Goal: Information Seeking & Learning: Check status

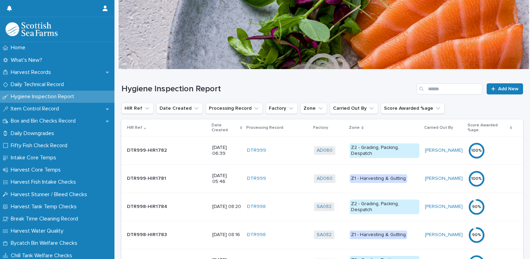
click at [212, 126] on p "Date Created" at bounding box center [225, 127] width 27 height 13
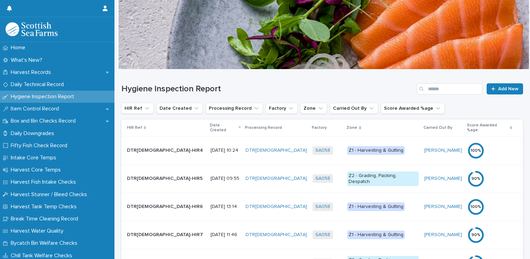
click at [210, 126] on p "Date Created" at bounding box center [223, 127] width 27 height 13
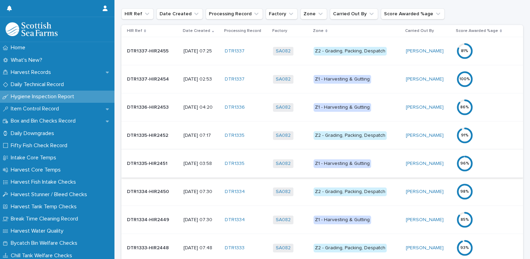
scroll to position [104, 0]
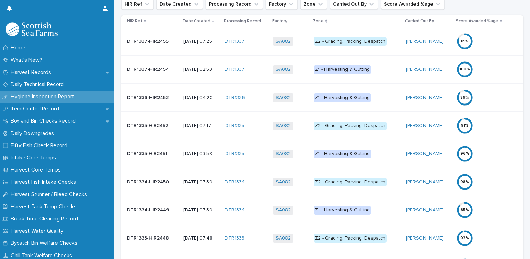
click at [349, 67] on div "Z1 - Harvesting & Gutting" at bounding box center [343, 69] width 58 height 9
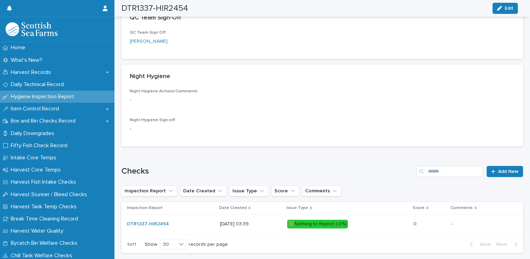
scroll to position [252, 0]
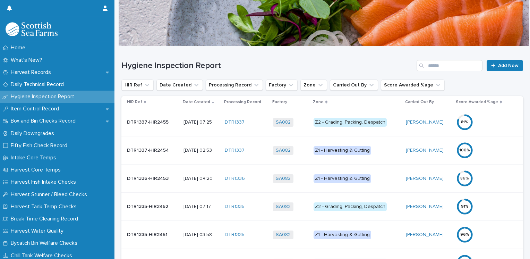
scroll to position [35, 0]
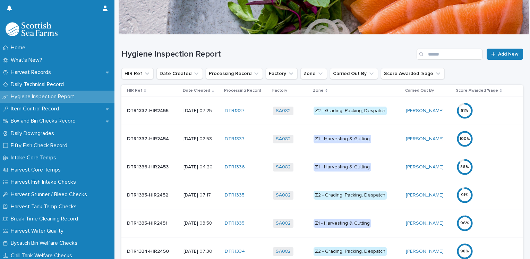
click at [349, 222] on div "Z1 - Harvesting & Gutting" at bounding box center [343, 223] width 58 height 9
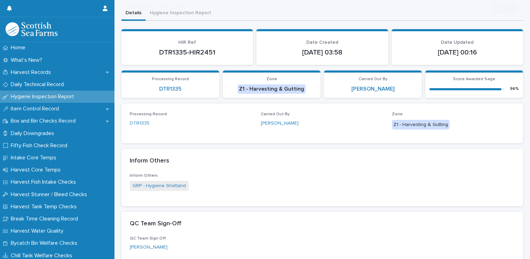
scroll to position [155, 0]
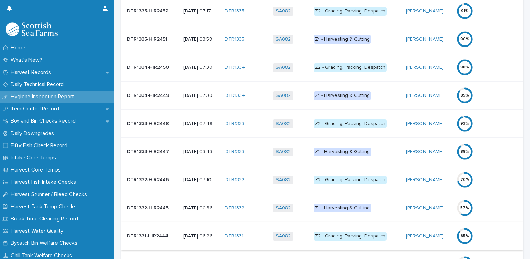
scroll to position [243, 0]
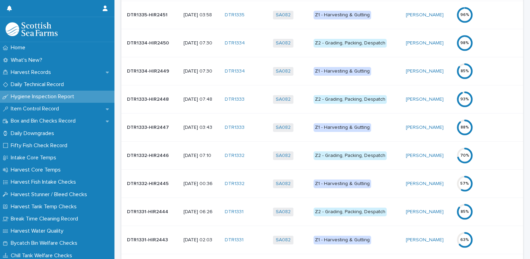
click at [374, 208] on div "Z2 - Grading, Packing, Despatch" at bounding box center [350, 211] width 73 height 9
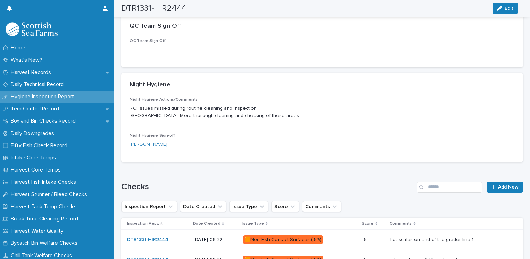
scroll to position [228, 0]
